Goal: Information Seeking & Learning: Learn about a topic

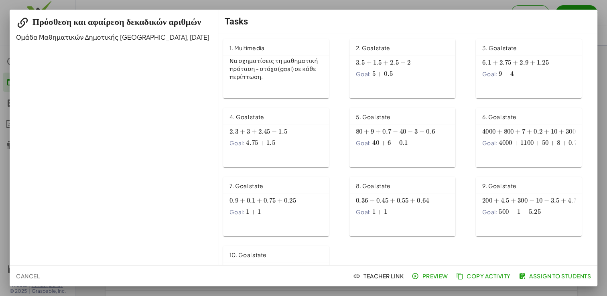
click at [250, 55] on hr at bounding box center [276, 55] width 106 height 0
click at [378, 77] on span "+" at bounding box center [379, 74] width 5 height 8
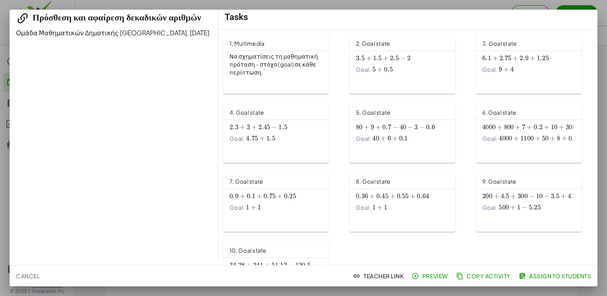
scroll to position [45, 0]
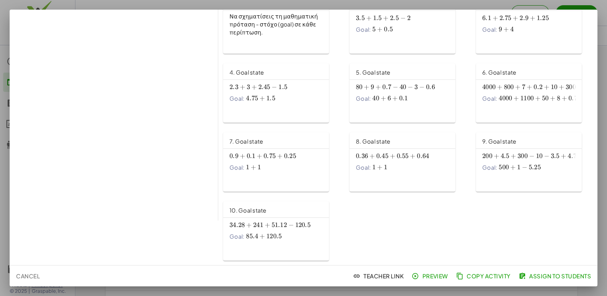
click at [267, 237] on span "120.5" at bounding box center [273, 236] width 15 height 8
click at [601, 55] on div at bounding box center [303, 148] width 607 height 296
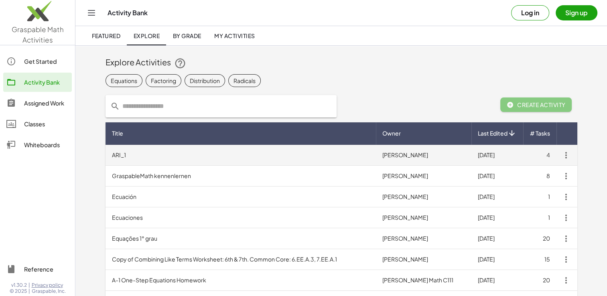
click at [213, 152] on td "ARI_1" at bounding box center [240, 155] width 270 height 21
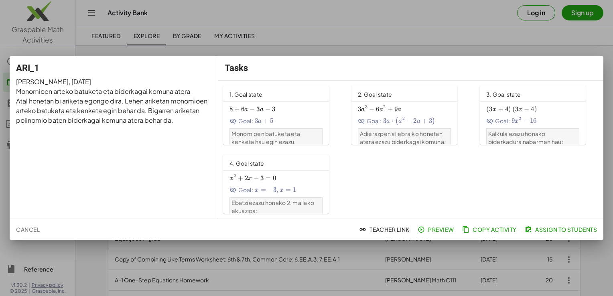
click at [327, 5] on div at bounding box center [306, 148] width 613 height 296
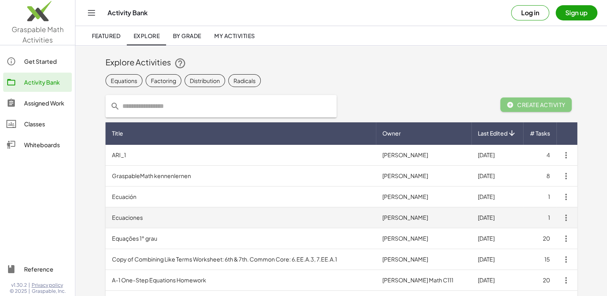
click at [296, 218] on td "Ecuaciones" at bounding box center [240, 217] width 270 height 21
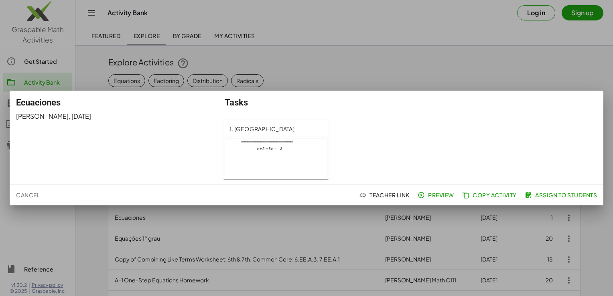
click at [324, 56] on div at bounding box center [306, 148] width 613 height 296
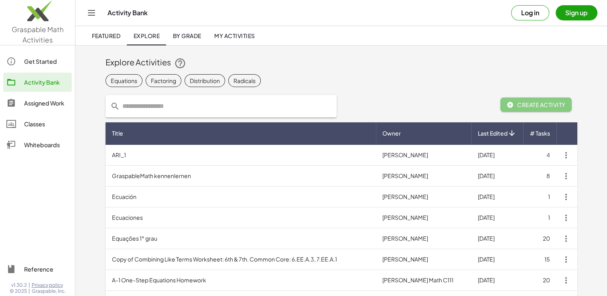
click at [42, 55] on link "Get Started" at bounding box center [37, 61] width 69 height 19
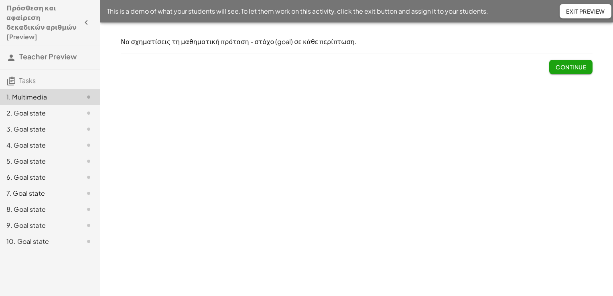
click at [570, 69] on span "Continue" at bounding box center [570, 66] width 30 height 7
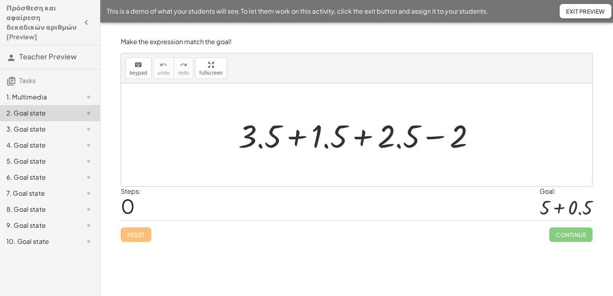
click at [297, 135] on div at bounding box center [359, 134] width 251 height 41
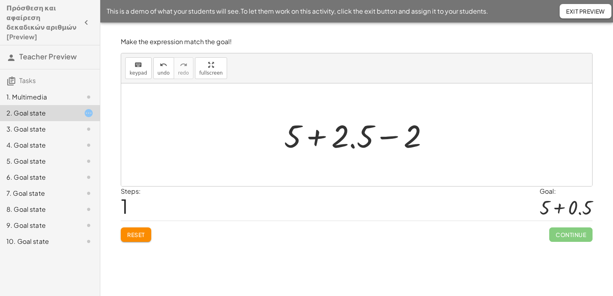
click at [388, 136] on div at bounding box center [359, 134] width 159 height 41
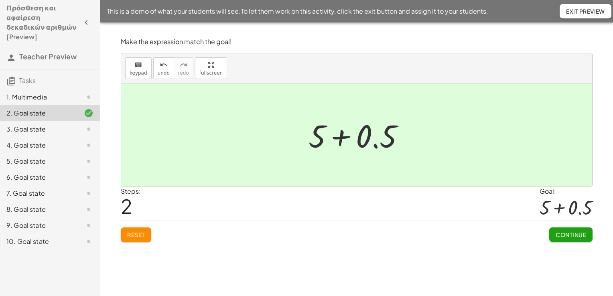
click at [558, 229] on button "Continue" at bounding box center [570, 234] width 43 height 14
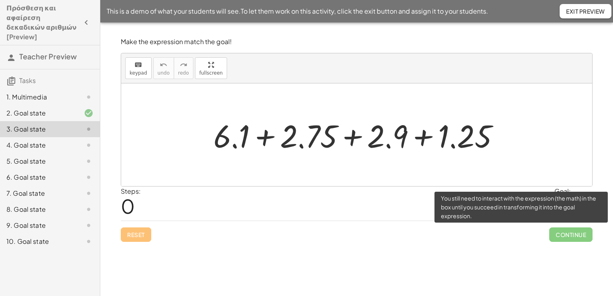
click at [565, 231] on span "Continue" at bounding box center [570, 234] width 43 height 14
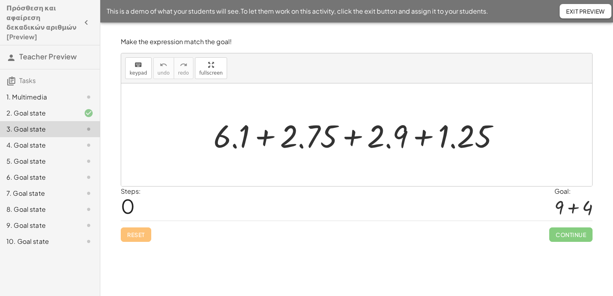
click at [265, 140] on div at bounding box center [359, 134] width 300 height 41
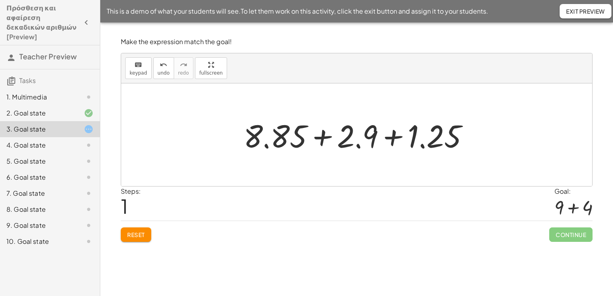
click at [395, 137] on div at bounding box center [359, 134] width 240 height 41
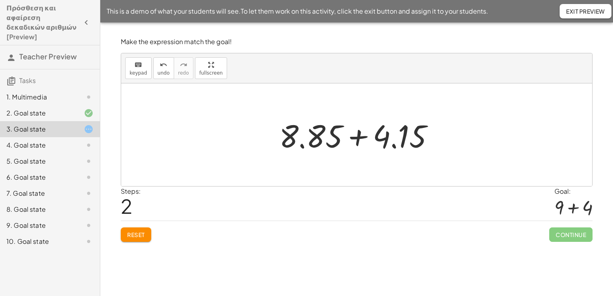
click at [356, 139] on div at bounding box center [359, 134] width 169 height 41
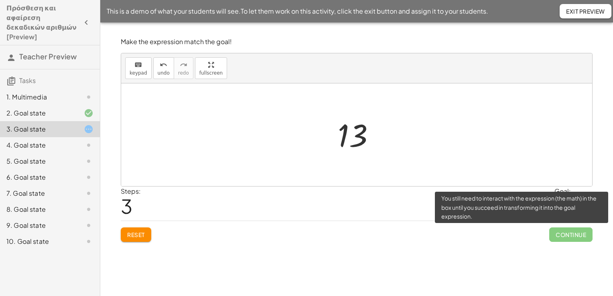
click at [584, 236] on span "Continue" at bounding box center [570, 234] width 43 height 14
click at [575, 232] on span "Continue" at bounding box center [570, 234] width 43 height 14
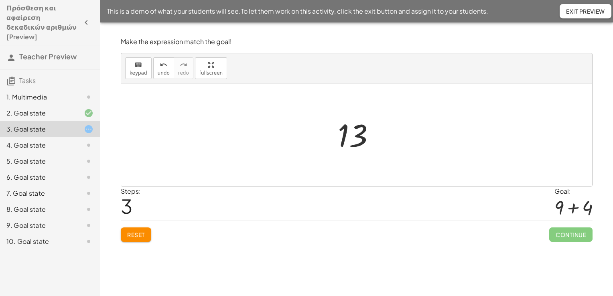
click at [138, 241] on button "Reset" at bounding box center [136, 234] width 30 height 14
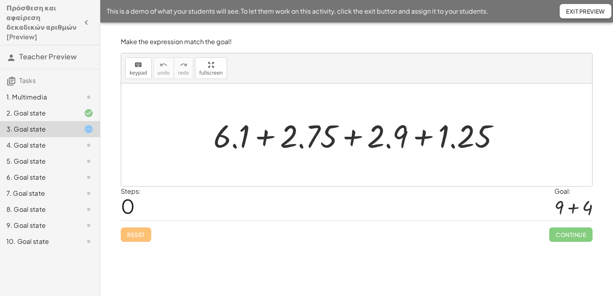
click at [427, 137] on div at bounding box center [359, 134] width 300 height 41
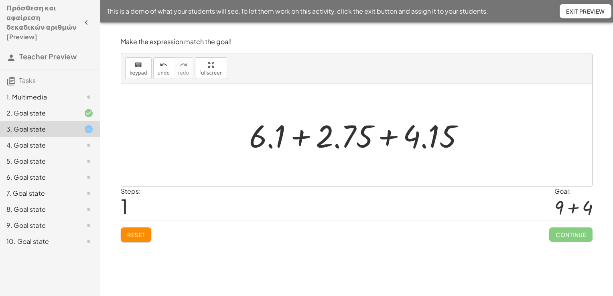
click at [387, 135] on div at bounding box center [359, 134] width 229 height 41
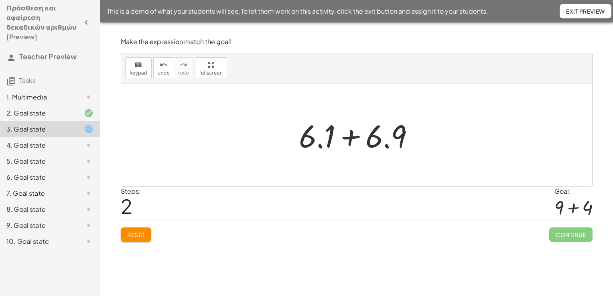
click at [351, 136] on div at bounding box center [360, 134] width 130 height 41
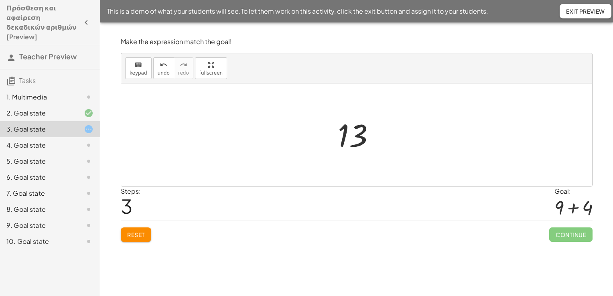
click at [571, 225] on div "Continue" at bounding box center [570, 231] width 43 height 21
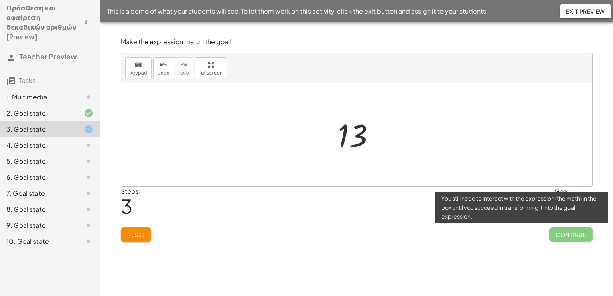
click at [568, 235] on span "Continue" at bounding box center [570, 234] width 43 height 14
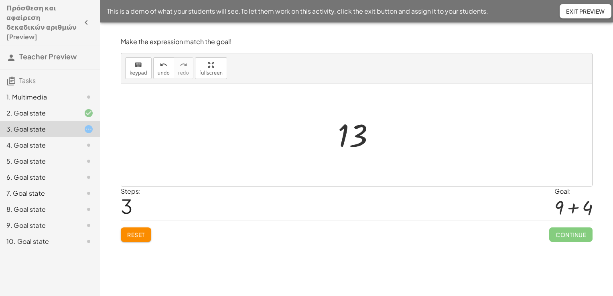
click at [510, 171] on div at bounding box center [356, 134] width 471 height 103
click at [137, 232] on span "Reset" at bounding box center [136, 234] width 18 height 7
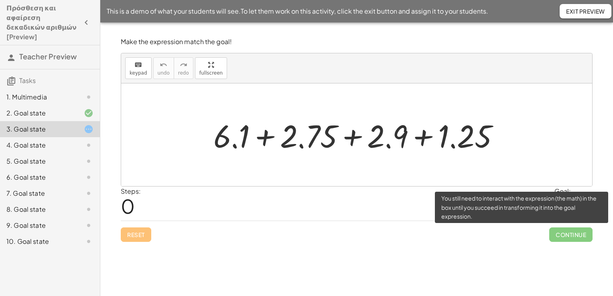
click at [558, 228] on span "Continue" at bounding box center [570, 234] width 43 height 14
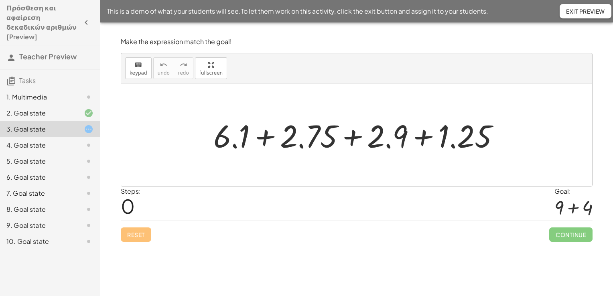
click at [353, 140] on div at bounding box center [359, 134] width 300 height 41
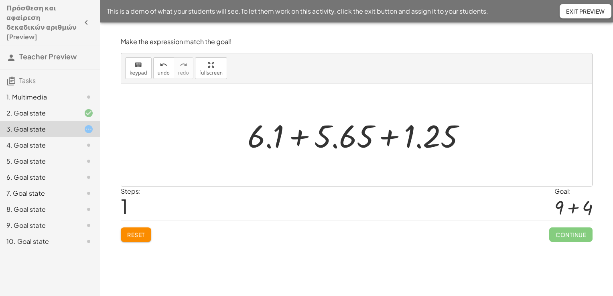
click at [305, 136] on div at bounding box center [359, 134] width 232 height 41
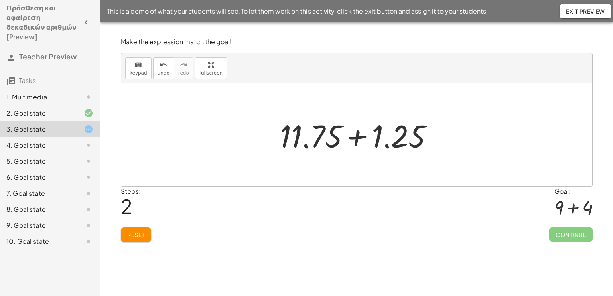
click at [359, 137] on div at bounding box center [359, 134] width 167 height 41
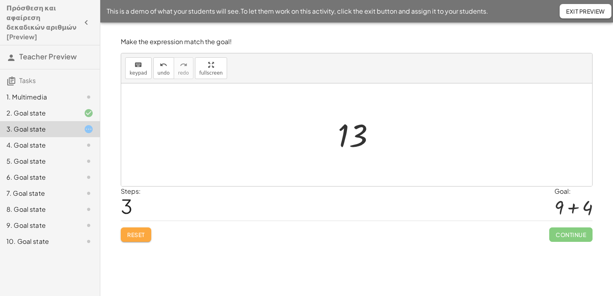
click at [129, 237] on span "Reset" at bounding box center [136, 234] width 18 height 7
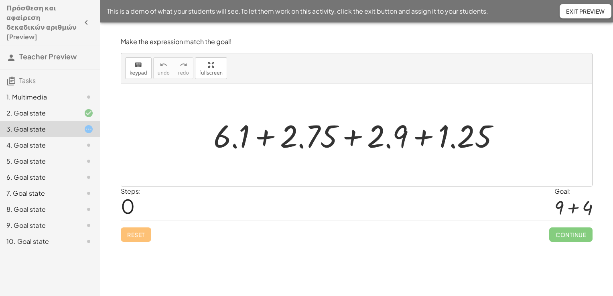
click at [352, 138] on div at bounding box center [359, 134] width 300 height 41
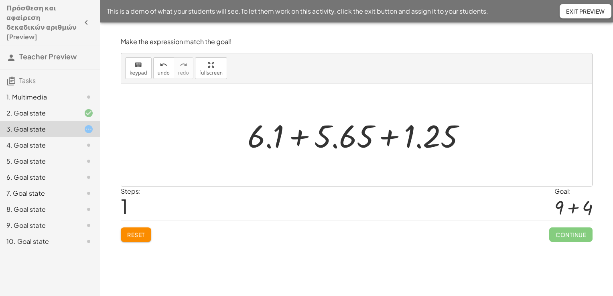
click at [149, 240] on button "Reset" at bounding box center [136, 234] width 30 height 14
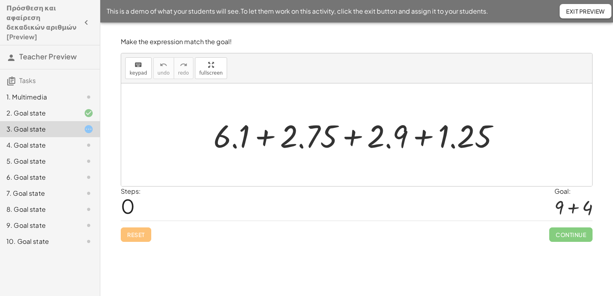
click at [274, 137] on div at bounding box center [359, 134] width 300 height 41
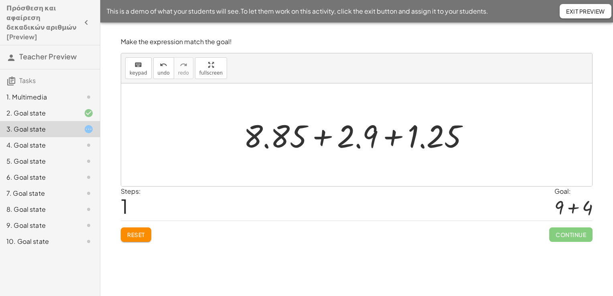
click at [136, 232] on span "Reset" at bounding box center [136, 234] width 18 height 7
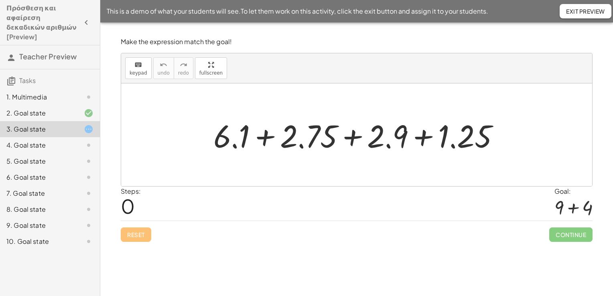
click at [423, 134] on div at bounding box center [359, 134] width 300 height 41
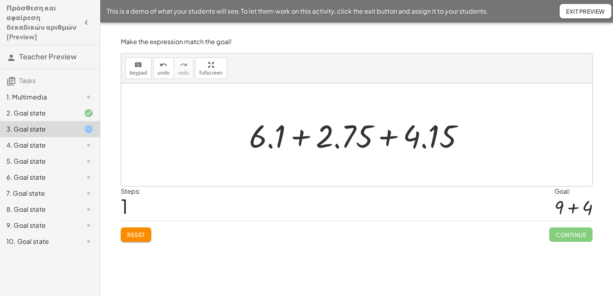
click at [300, 136] on div at bounding box center [359, 134] width 229 height 41
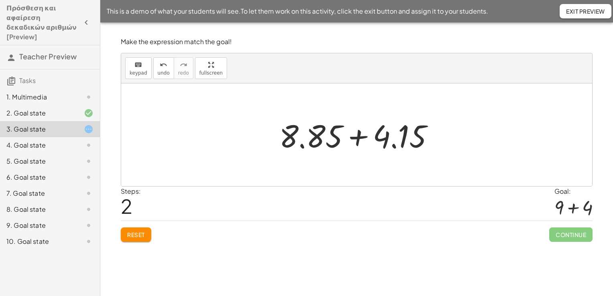
click at [355, 135] on div at bounding box center [359, 134] width 169 height 41
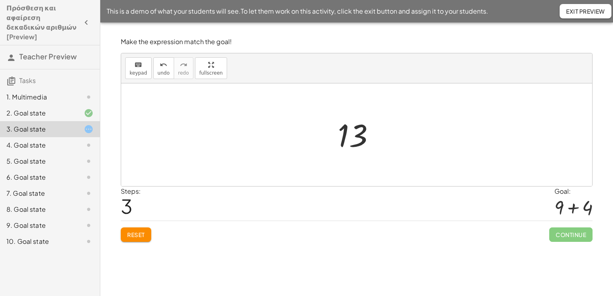
click at [140, 233] on span "Reset" at bounding box center [136, 234] width 18 height 7
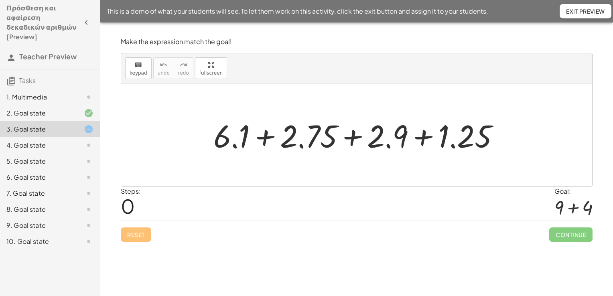
click at [63, 169] on div "4. Goal state" at bounding box center [50, 177] width 100 height 16
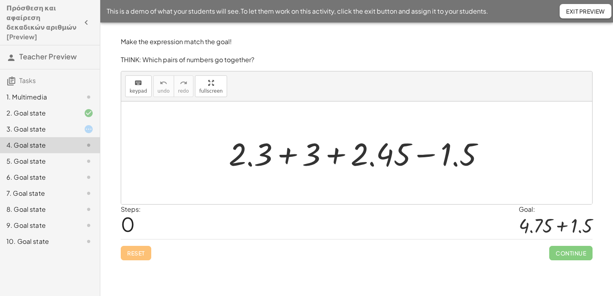
click at [334, 156] on div at bounding box center [360, 152] width 270 height 41
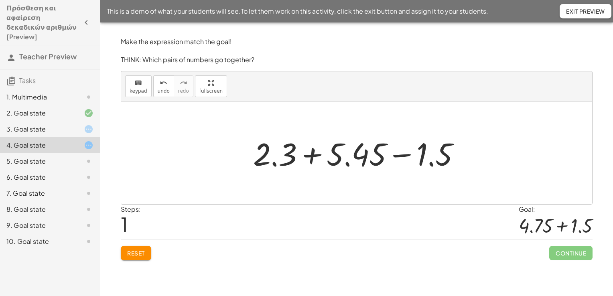
click at [399, 151] on div at bounding box center [359, 152] width 221 height 41
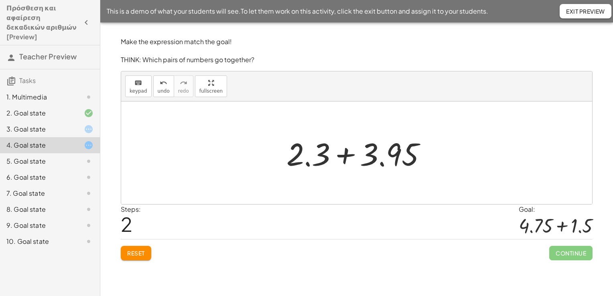
click at [350, 154] on div at bounding box center [359, 152] width 154 height 41
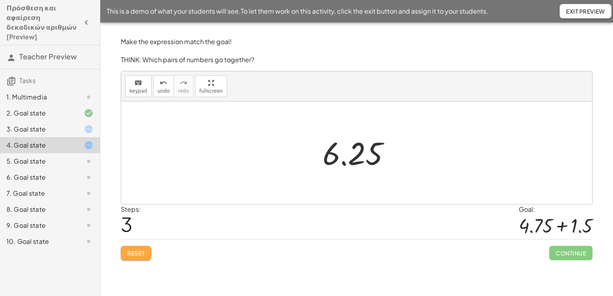
click at [130, 253] on span "Reset" at bounding box center [136, 252] width 18 height 7
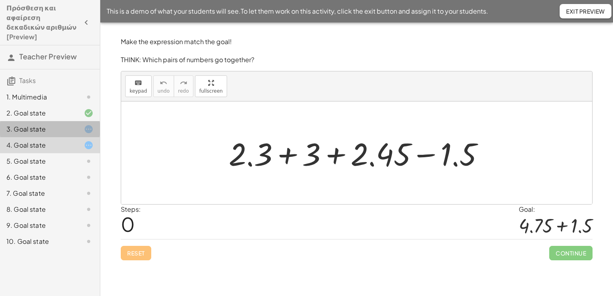
click at [87, 124] on icon at bounding box center [89, 129] width 10 height 10
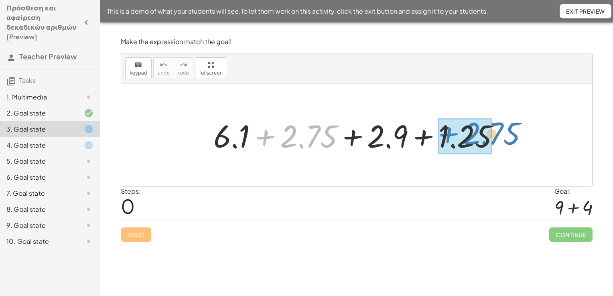
drag, startPoint x: 303, startPoint y: 136, endPoint x: 486, endPoint y: 133, distance: 183.3
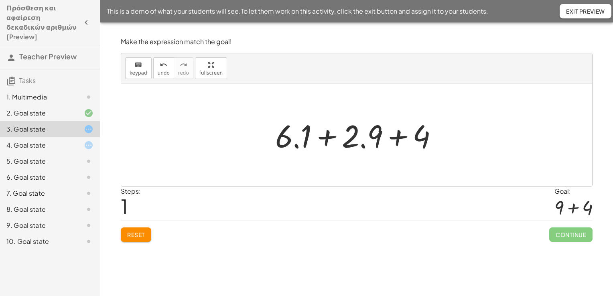
click at [328, 134] on div at bounding box center [359, 134] width 177 height 41
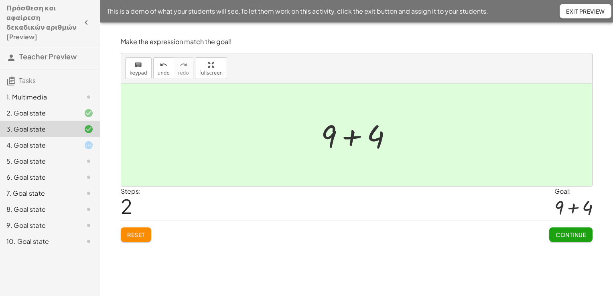
click at [577, 237] on span "Continue" at bounding box center [570, 234] width 30 height 7
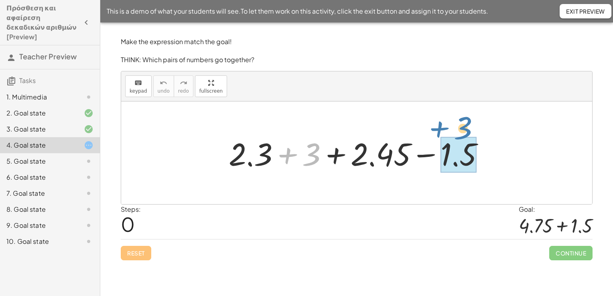
drag, startPoint x: 315, startPoint y: 158, endPoint x: 460, endPoint y: 150, distance: 145.4
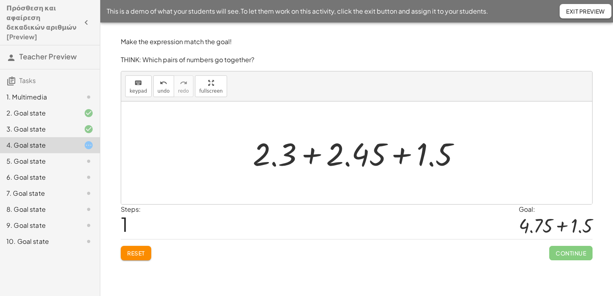
click at [305, 158] on div at bounding box center [359, 152] width 221 height 41
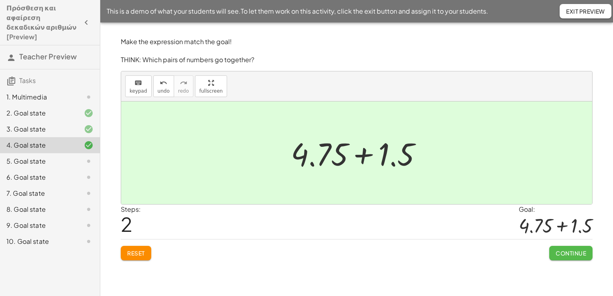
click at [573, 251] on span "Continue" at bounding box center [570, 252] width 30 height 7
